Goal: Information Seeking & Learning: Learn about a topic

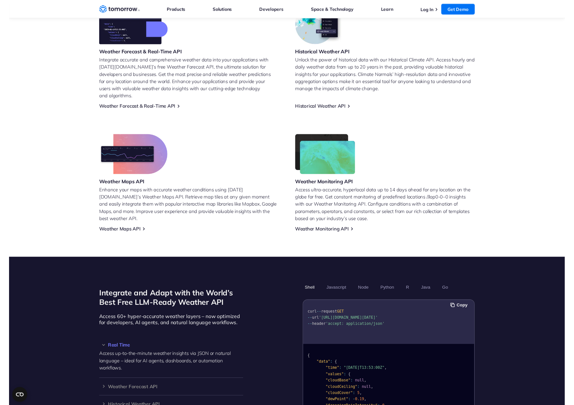
scroll to position [313, 0]
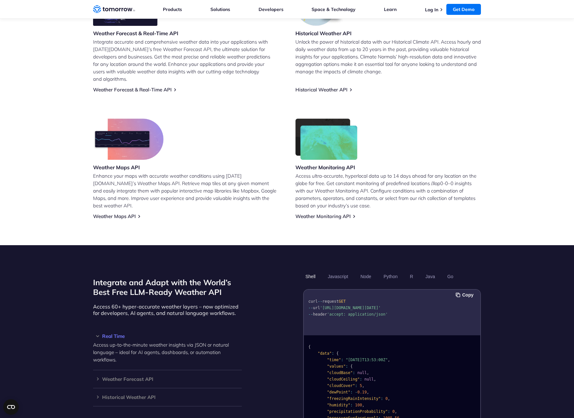
click at [226, 119] on div "Weather Maps API Enhance your maps with accurate weather conditions using Tomor…" at bounding box center [186, 169] width 186 height 101
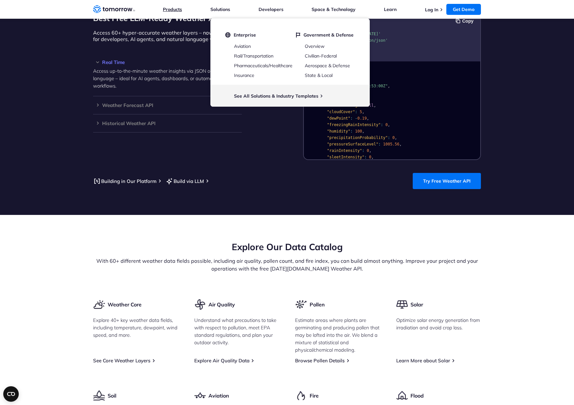
scroll to position [573, 0]
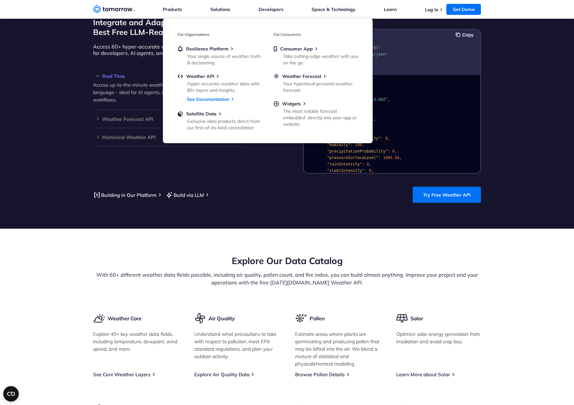
click at [131, 241] on section "Explore Our Data Catalog With 60+ different weather data fields possible, inclu…" at bounding box center [287, 412] width 574 height 367
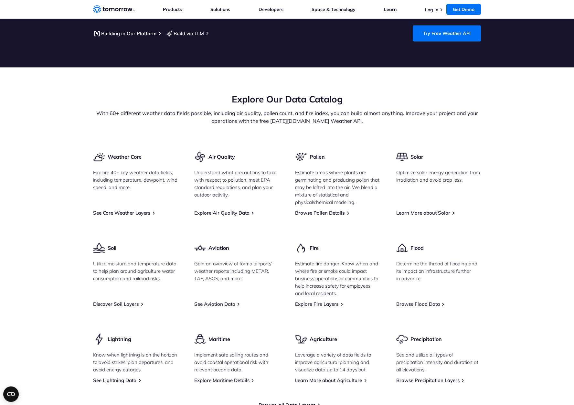
scroll to position [752, 0]
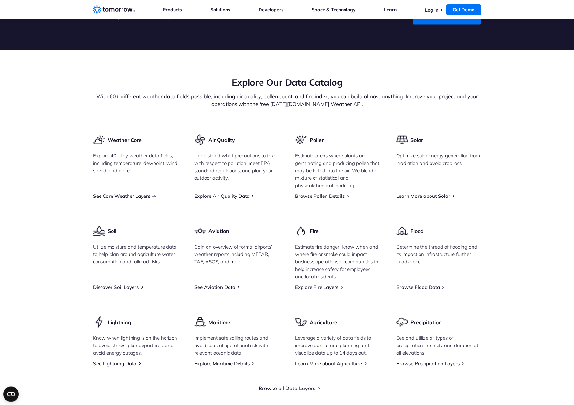
click at [129, 193] on link "See Core Weather Layers" at bounding box center [121, 196] width 57 height 6
click at [150, 193] on link "See Core Weather Layers" at bounding box center [121, 196] width 57 height 6
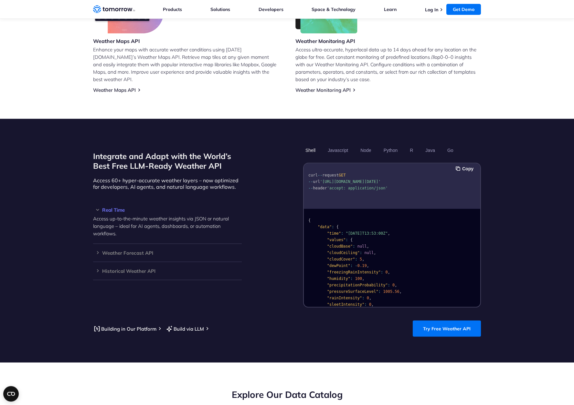
scroll to position [529, 0]
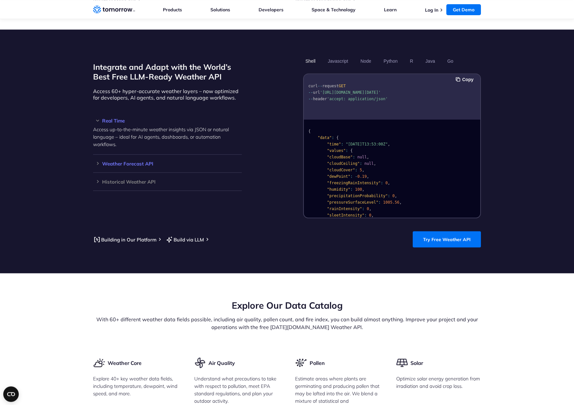
click at [97, 161] on h3 "Weather Forecast API" at bounding box center [167, 163] width 149 height 5
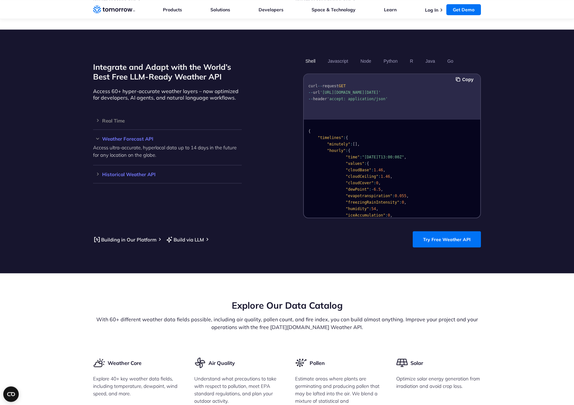
click at [97, 172] on h3 "Historical Weather API" at bounding box center [167, 174] width 149 height 5
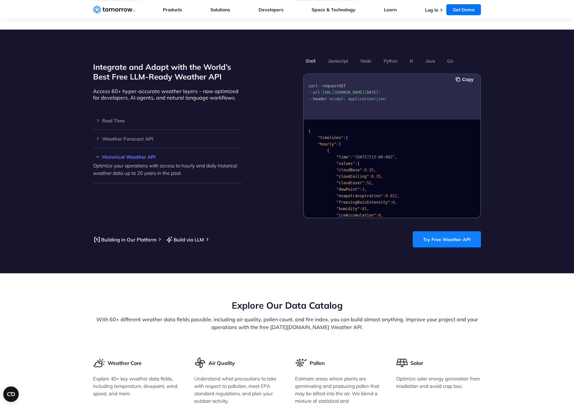
scroll to position [663, 0]
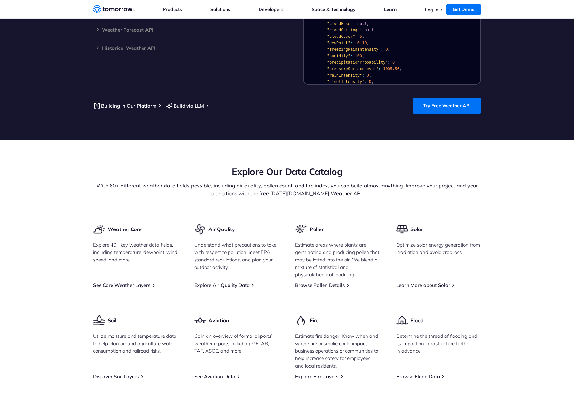
scroll to position [662, 0]
click at [150, 282] on link "See Core Weather Layers" at bounding box center [121, 285] width 57 height 6
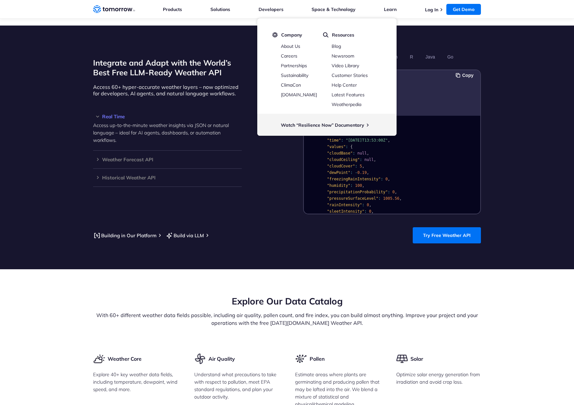
scroll to position [484, 0]
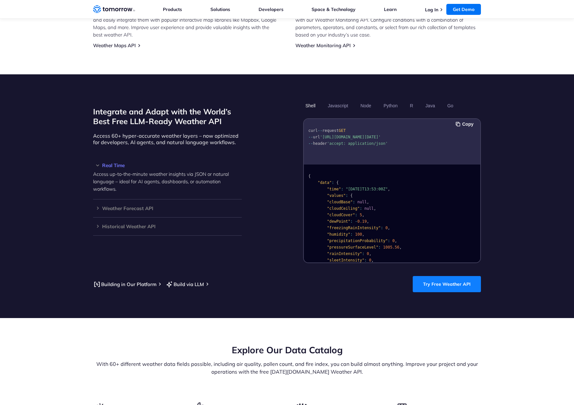
click at [431, 277] on link "Try Free Weather API" at bounding box center [447, 284] width 68 height 16
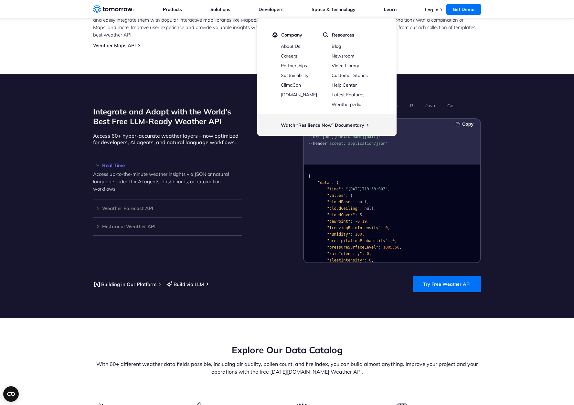
click at [147, 90] on section "Integrate and Adapt with the World’s Best Free LLM-Ready Weather API Access 60+…" at bounding box center [287, 196] width 574 height 244
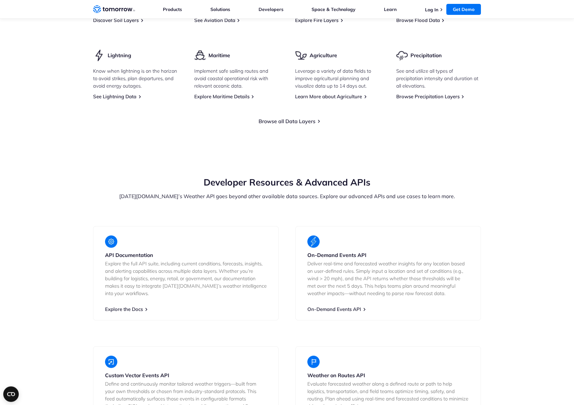
scroll to position [1064, 0]
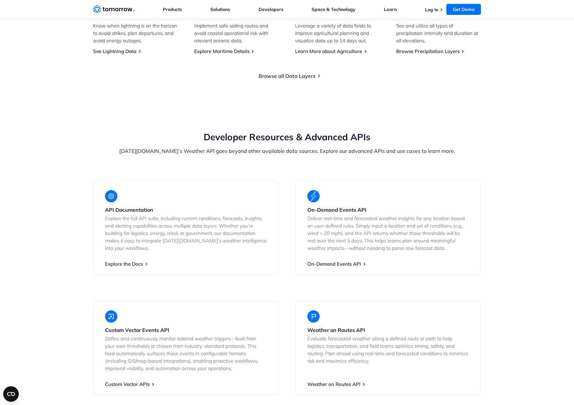
click at [134, 207] on strong "API Documentation" at bounding box center [129, 210] width 48 height 6
click at [128, 261] on link "Explore the Docs" at bounding box center [124, 264] width 38 height 6
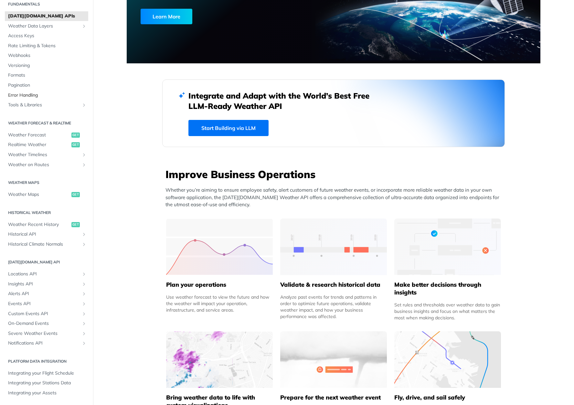
scroll to position [116, 0]
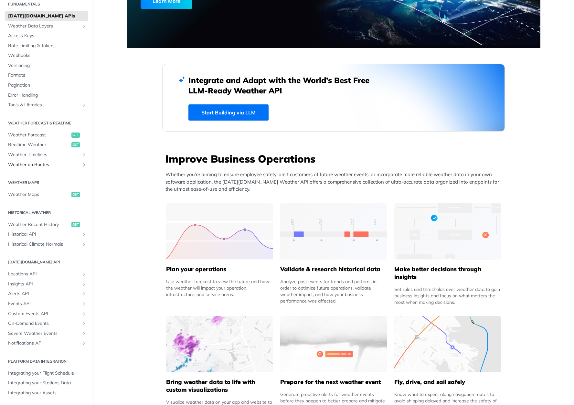
click at [84, 167] on icon "Show subpages for Weather on Routes" at bounding box center [83, 164] width 5 height 5
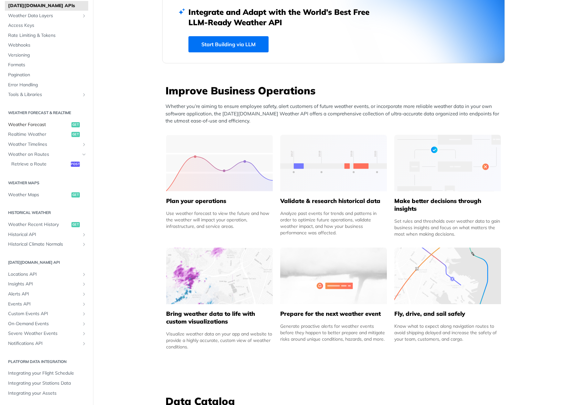
scroll to position [194, 0]
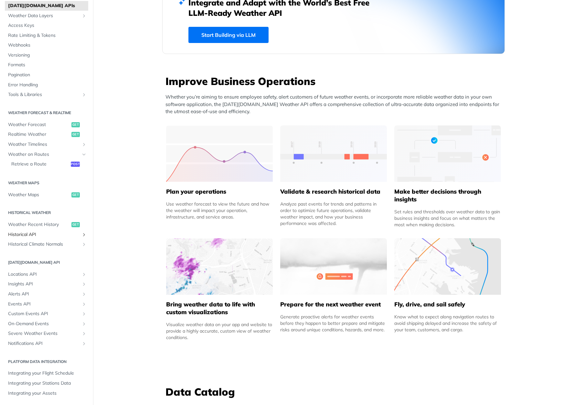
click at [81, 235] on link "Historical API" at bounding box center [46, 235] width 83 height 10
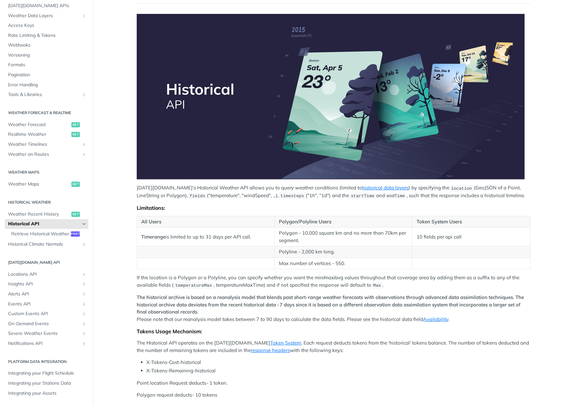
scroll to position [78, 0]
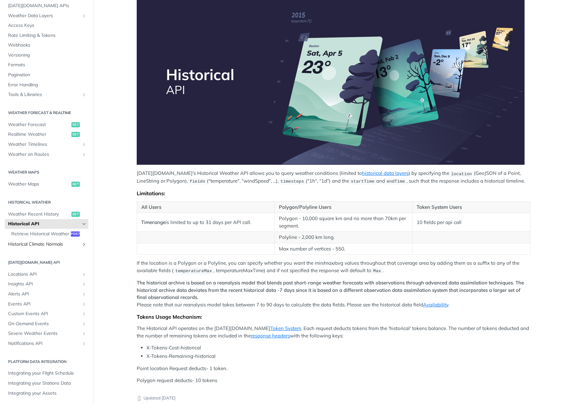
click at [81, 245] on link "Historical Climate Normals" at bounding box center [46, 245] width 83 height 10
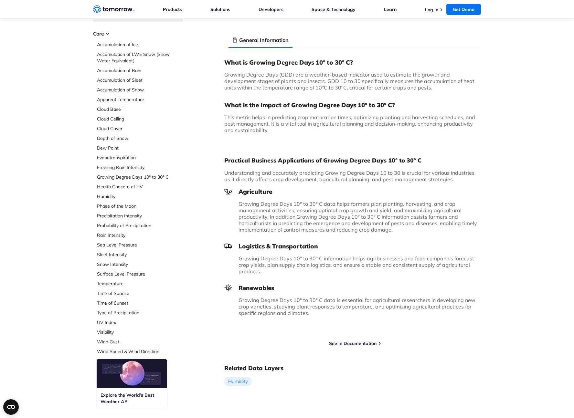
scroll to position [45, 0]
